Goal: Task Accomplishment & Management: Manage account settings

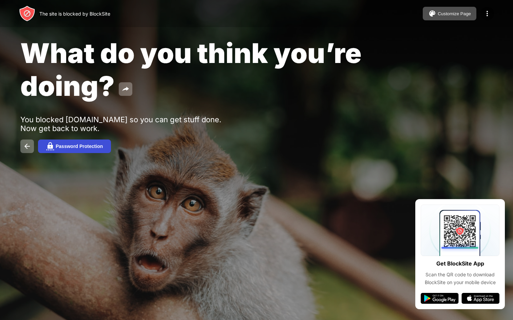
click at [97, 145] on div "Password Protection" at bounding box center [79, 146] width 47 height 5
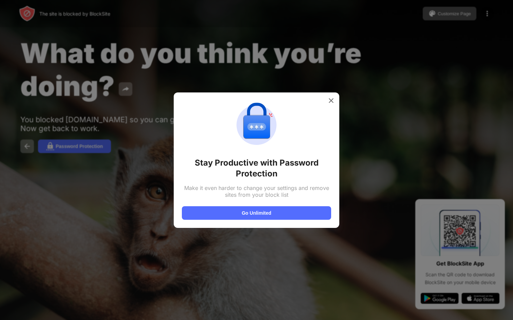
click at [335, 105] on div "Stay Productive with Password Protection Make it even harder to change your set…" at bounding box center [256, 161] width 165 height 136
click at [332, 105] on div at bounding box center [330, 100] width 11 height 11
